Goal: Transaction & Acquisition: Subscribe to service/newsletter

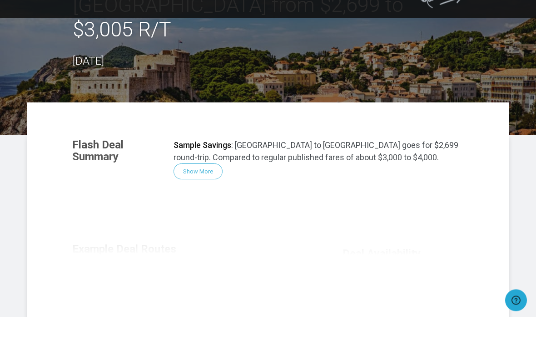
scroll to position [73, 0]
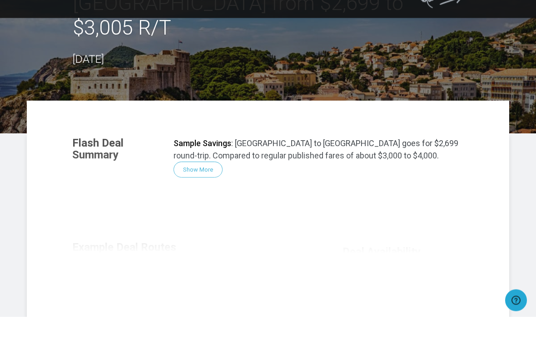
click at [210, 162] on div "Flash Deal Summary Sample Savings : [GEOGRAPHIC_DATA] to [GEOGRAPHIC_DATA] goes…" at bounding box center [268, 295] width 410 height 266
click at [207, 162] on div "Flash Deal Summary Sample Savings : [GEOGRAPHIC_DATA] to [GEOGRAPHIC_DATA] goes…" at bounding box center [268, 295] width 410 height 266
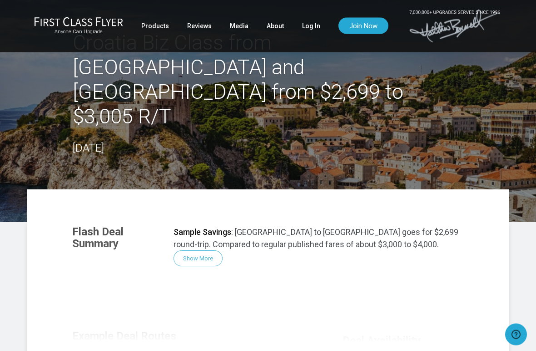
scroll to position [16, 0]
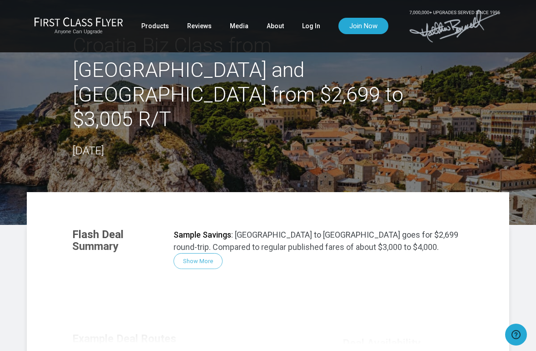
click at [204, 219] on div "Flash Deal Summary Sample Savings : [GEOGRAPHIC_DATA] to [GEOGRAPHIC_DATA] goes…" at bounding box center [268, 352] width 410 height 266
click at [207, 219] on div "Flash Deal Summary Sample Savings : [GEOGRAPHIC_DATA] to [GEOGRAPHIC_DATA] goes…" at bounding box center [268, 352] width 410 height 266
click at [206, 219] on div "Flash Deal Summary Sample Savings : [GEOGRAPHIC_DATA] to [GEOGRAPHIC_DATA] goes…" at bounding box center [268, 352] width 410 height 266
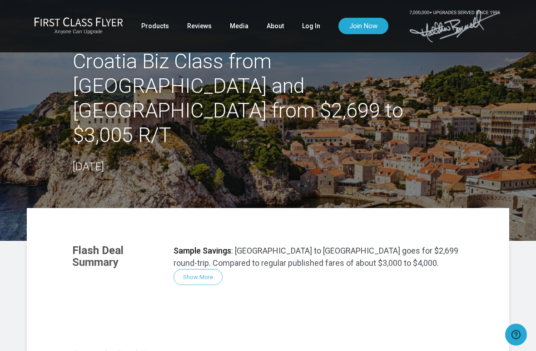
click at [371, 92] on h2 "Croatia Biz Class from [GEOGRAPHIC_DATA] and [GEOGRAPHIC_DATA] from $2,699 to $…" at bounding box center [268, 98] width 391 height 98
click at [400, 84] on h2 "Croatia Biz Class from [GEOGRAPHIC_DATA] and [GEOGRAPHIC_DATA] from $2,699 to $…" at bounding box center [268, 98] width 391 height 98
click at [165, 28] on link "Products" at bounding box center [155, 26] width 28 height 16
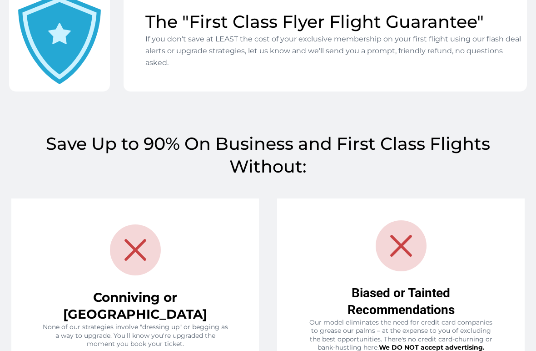
scroll to position [732, 0]
